Goal: Find specific fact: Find specific fact

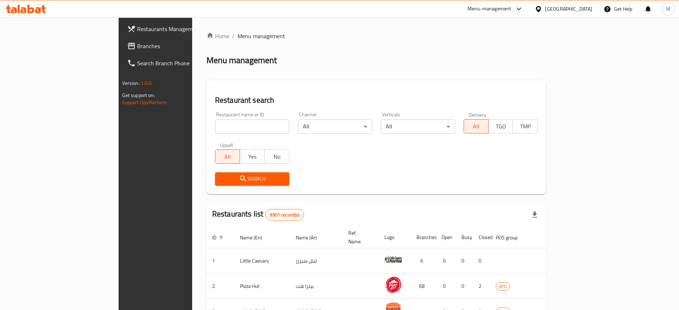
click at [215, 129] on input "search" at bounding box center [252, 127] width 74 height 14
click button "Search" at bounding box center [252, 178] width 74 height 13
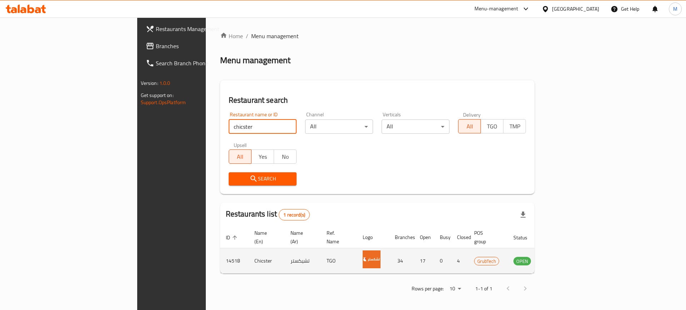
click at [220, 256] on td "14518" at bounding box center [234, 261] width 29 height 25
copy td "14518"
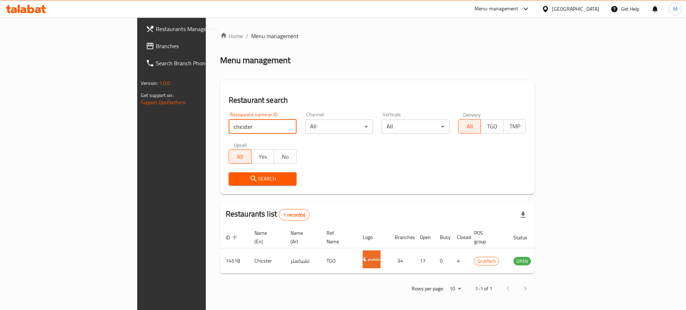
drag, startPoint x: 196, startPoint y: 129, endPoint x: 139, endPoint y: 130, distance: 57.5
click at [229, 130] on input "chicster" at bounding box center [263, 127] width 68 height 14
type input "HBR"
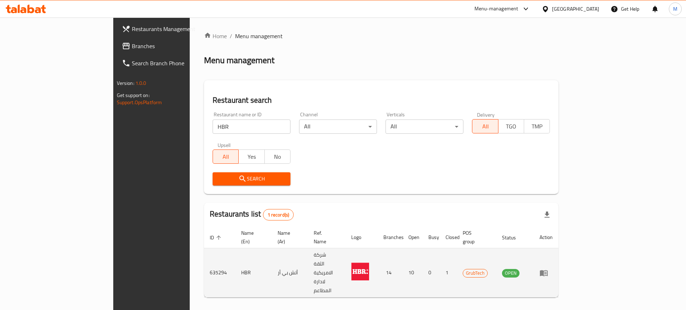
click at [204, 251] on td "635294" at bounding box center [219, 273] width 31 height 49
copy td "635294"
